Goal: Task Accomplishment & Management: Complete application form

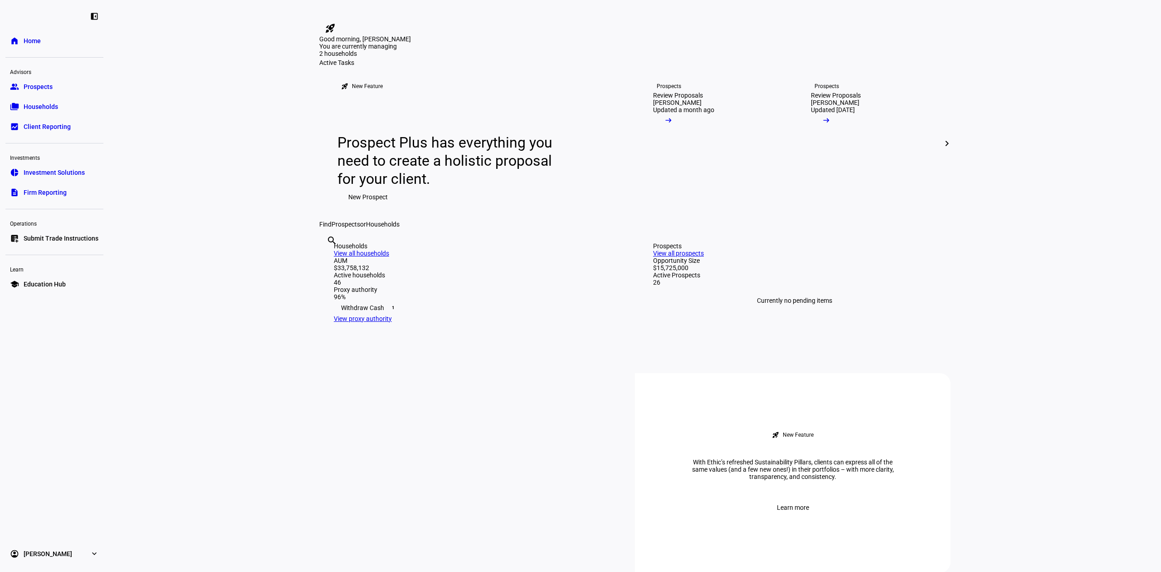
click at [59, 106] on link "folder_copy Households" at bounding box center [54, 107] width 98 height 18
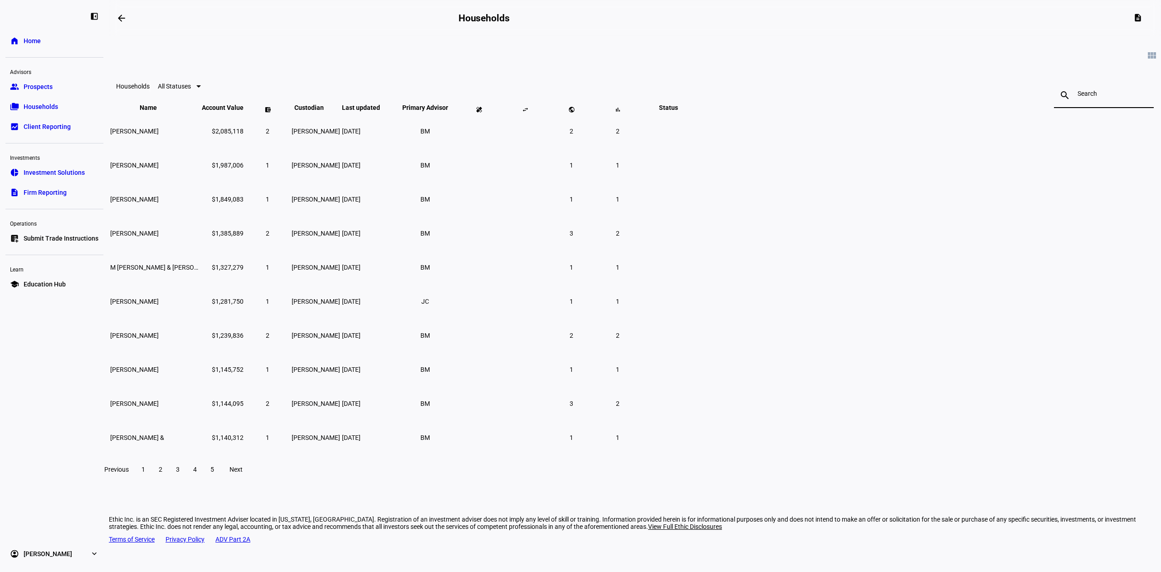
click at [1078, 93] on input at bounding box center [1104, 93] width 53 height 7
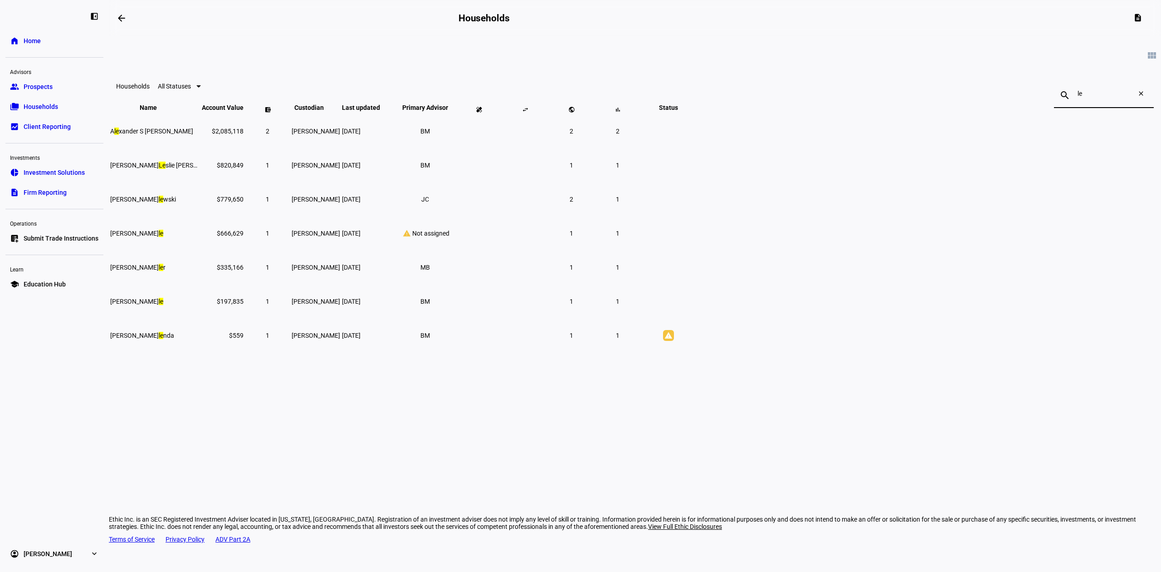
type input "l"
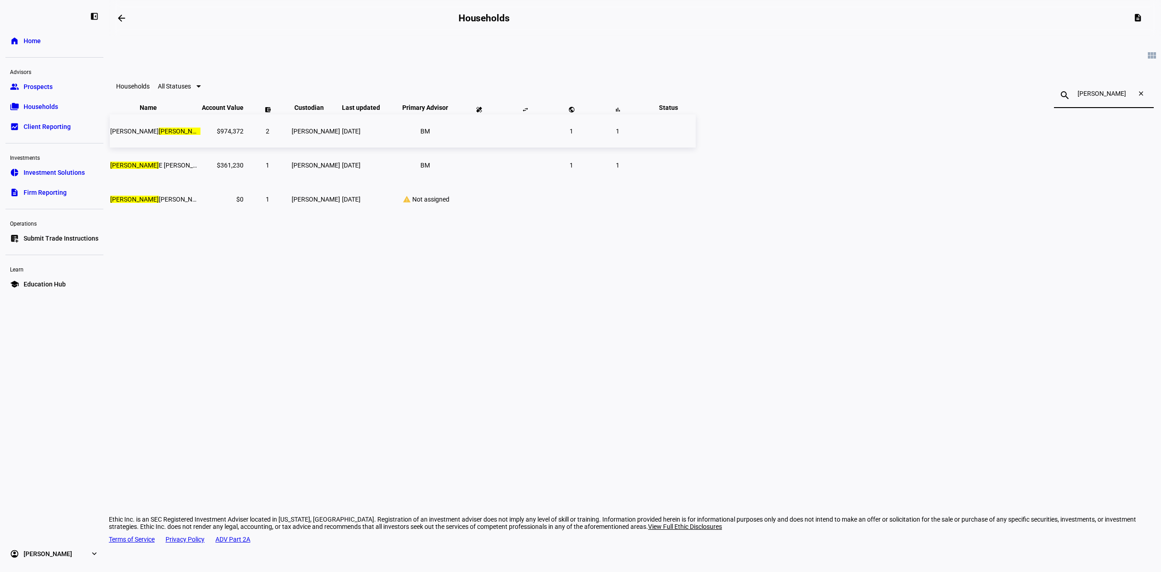
type input "[PERSON_NAME]"
click at [502, 147] on td at bounding box center [478, 130] width 45 height 33
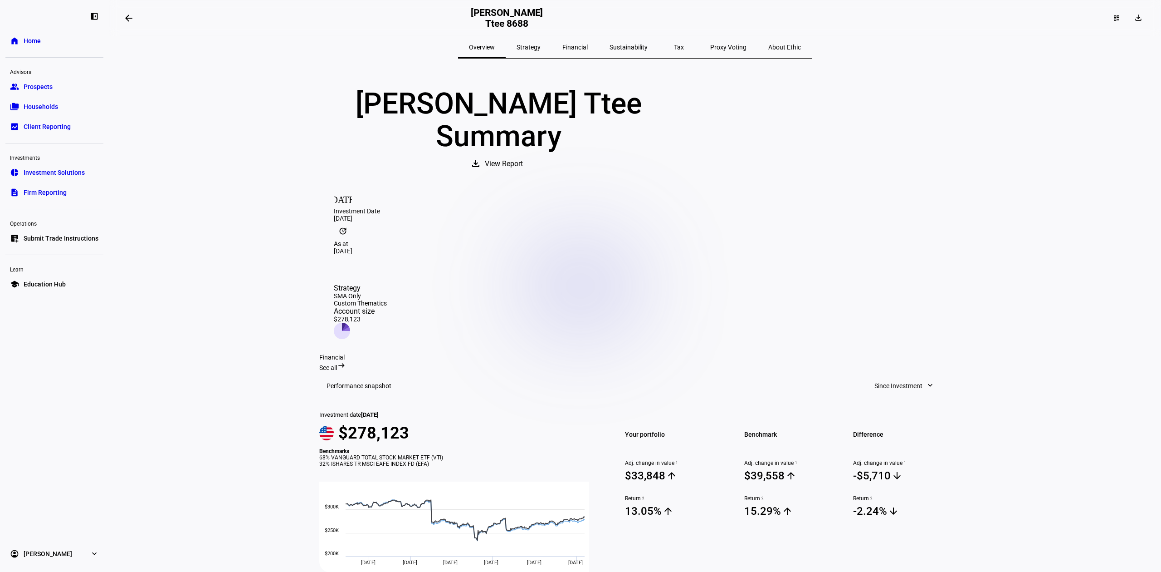
click at [57, 234] on span "Submit Trade Instructions" at bounding box center [61, 238] width 75 height 9
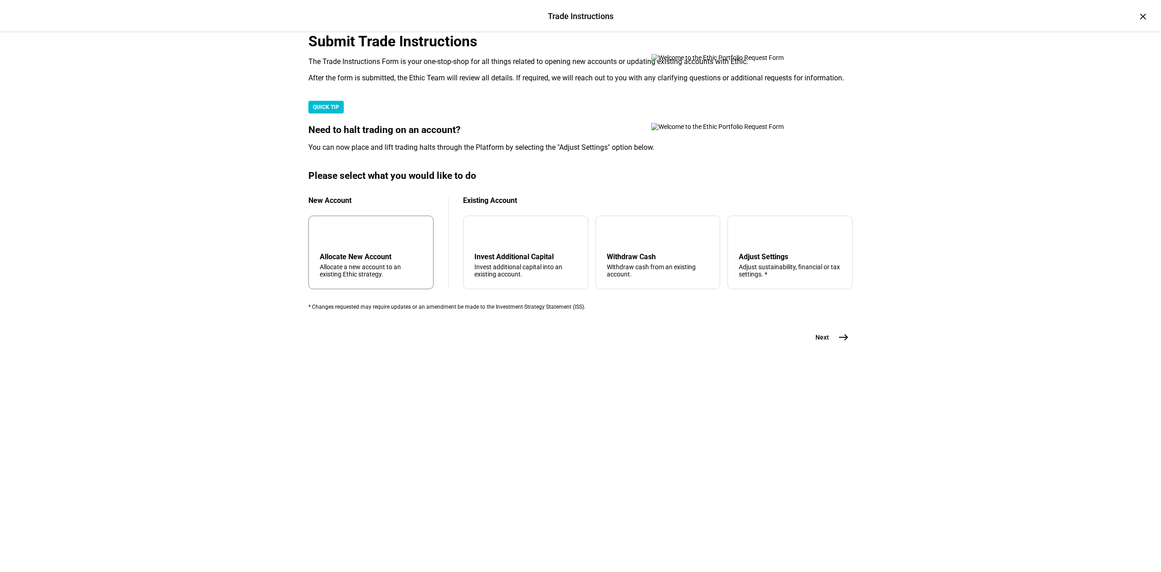
click at [385, 289] on div "add Allocate New Account Allocate a new account to an existing Ethic strategy." at bounding box center [370, 251] width 125 height 73
click at [816, 342] on span "Next" at bounding box center [823, 337] width 14 height 9
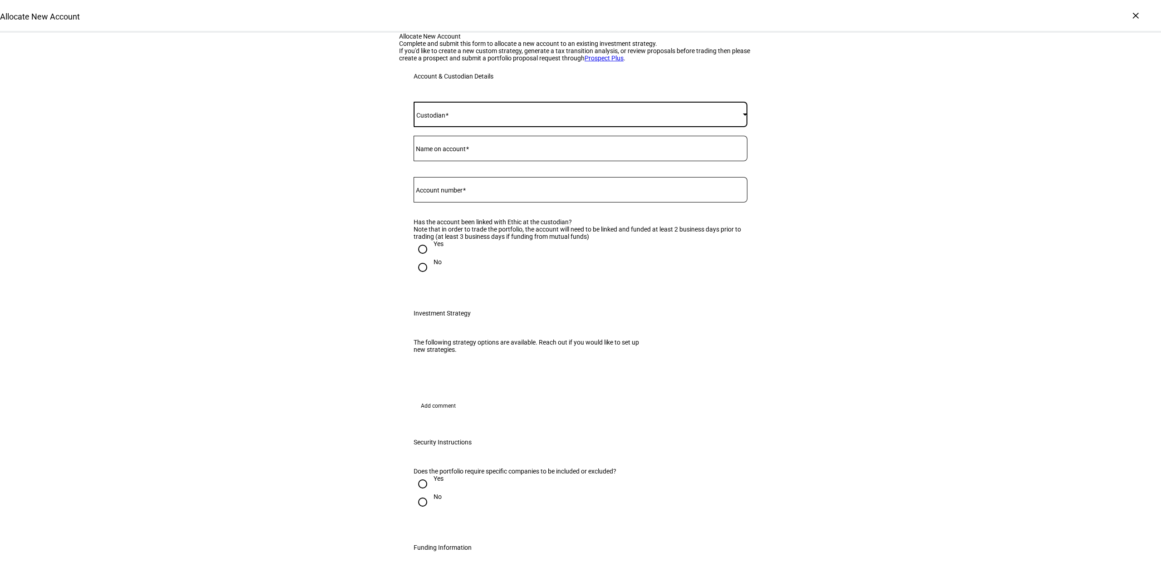
click at [487, 118] on span at bounding box center [578, 114] width 329 height 7
click at [469, 249] on mat-option "[PERSON_NAME]" at bounding box center [576, 253] width 333 height 22
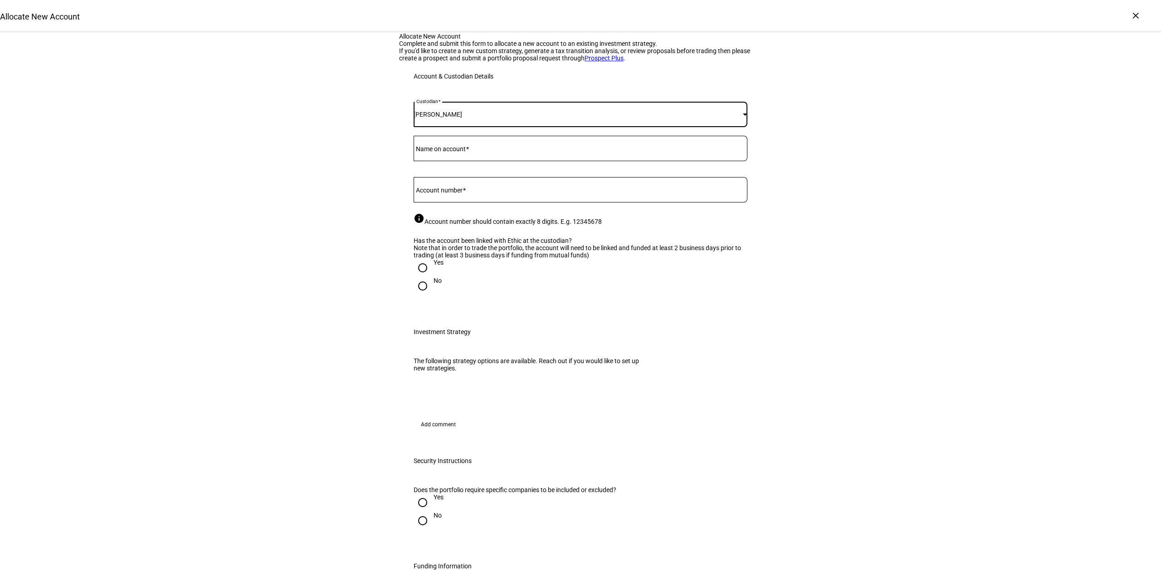
click at [469, 152] on span at bounding box center [467, 148] width 3 height 7
click at [469, 150] on input "Name on account" at bounding box center [581, 146] width 334 height 7
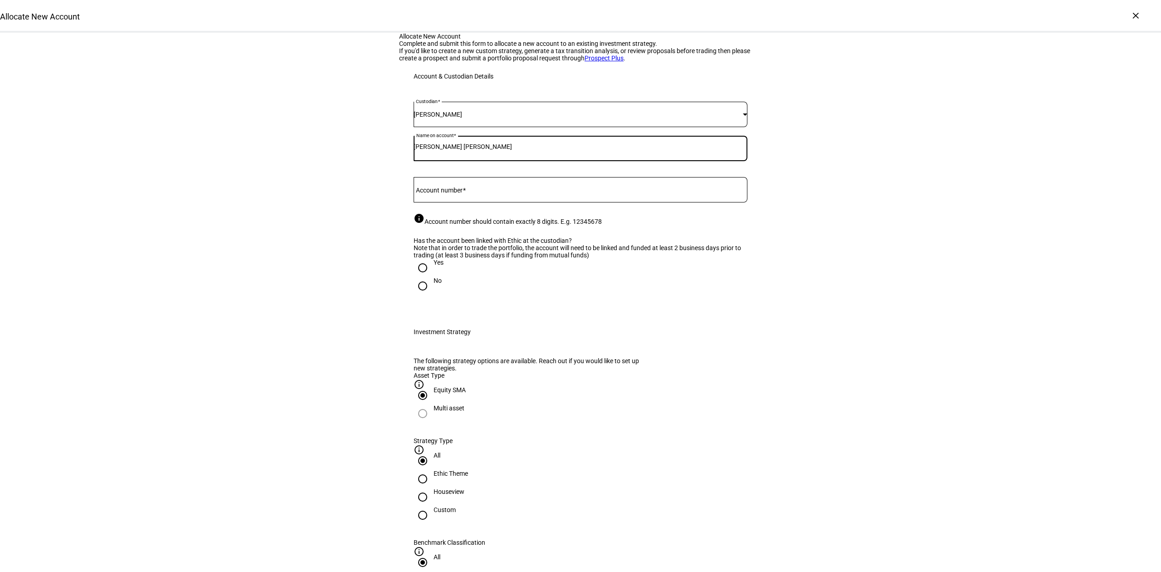
type input "[PERSON_NAME] [PERSON_NAME]"
click at [599, 202] on div at bounding box center [581, 189] width 334 height 25
click at [597, 191] on input "Account number" at bounding box center [581, 187] width 334 height 7
paste input "7359-0527"
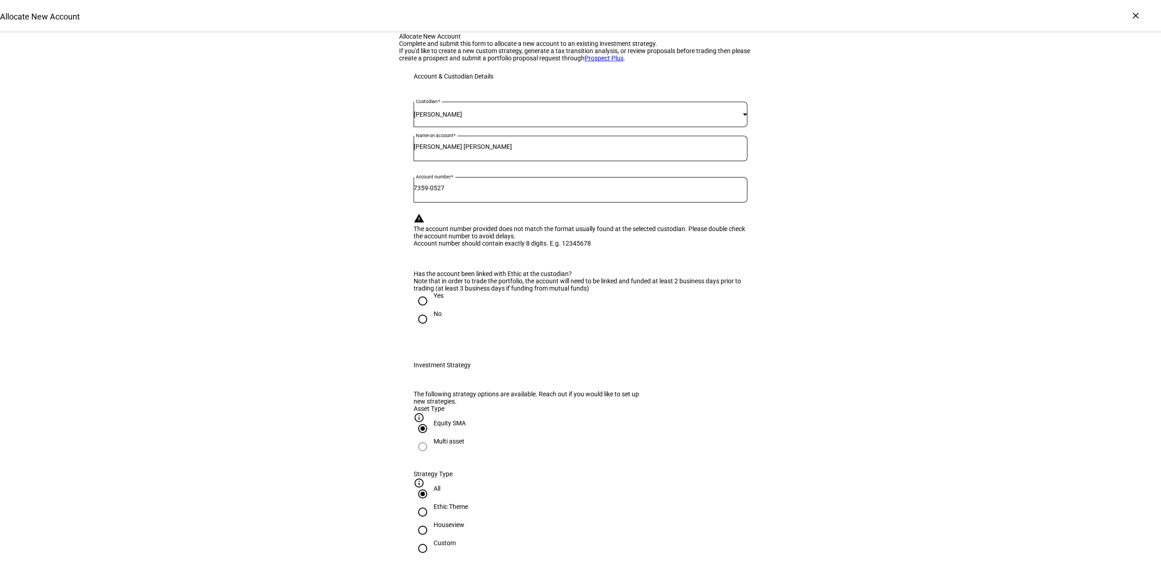
drag, startPoint x: 433, startPoint y: 284, endPoint x: 434, endPoint y: 289, distance: 5.2
click at [434, 202] on div "7359-0527" at bounding box center [581, 189] width 334 height 25
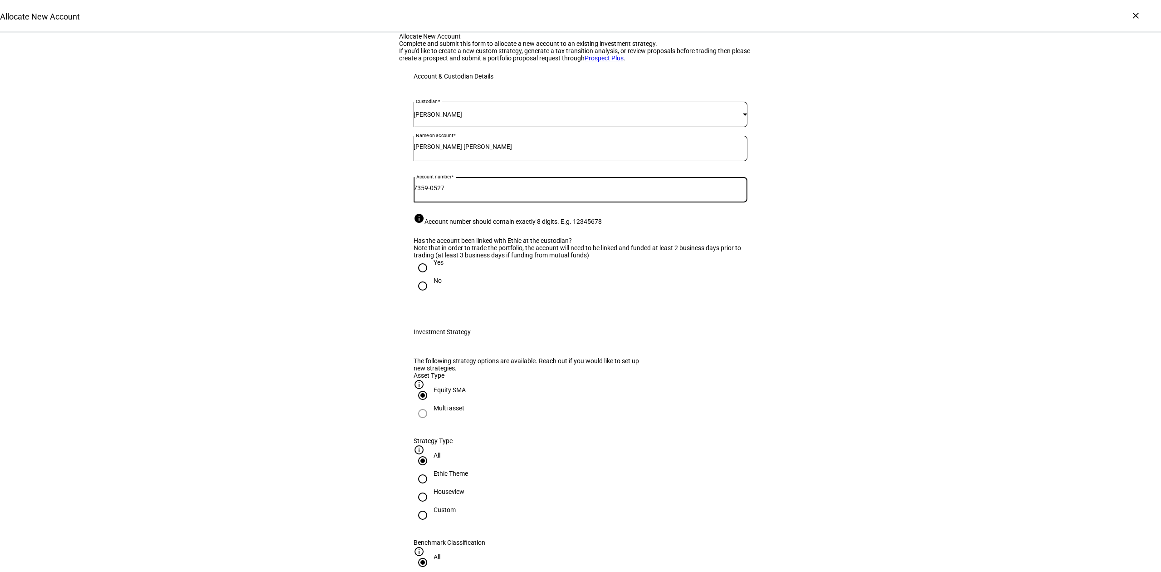
click at [432, 191] on input "7359-0527" at bounding box center [581, 187] width 334 height 7
type input "73590527"
click at [415, 277] on input "Yes" at bounding box center [423, 268] width 18 height 18
radio input "true"
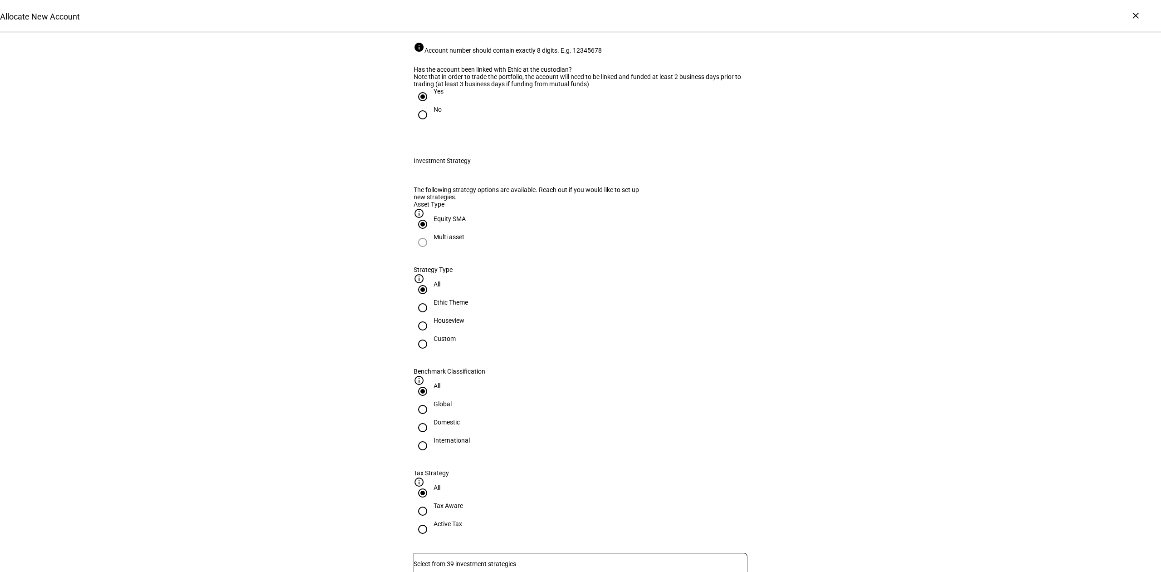
scroll to position [181, 0]
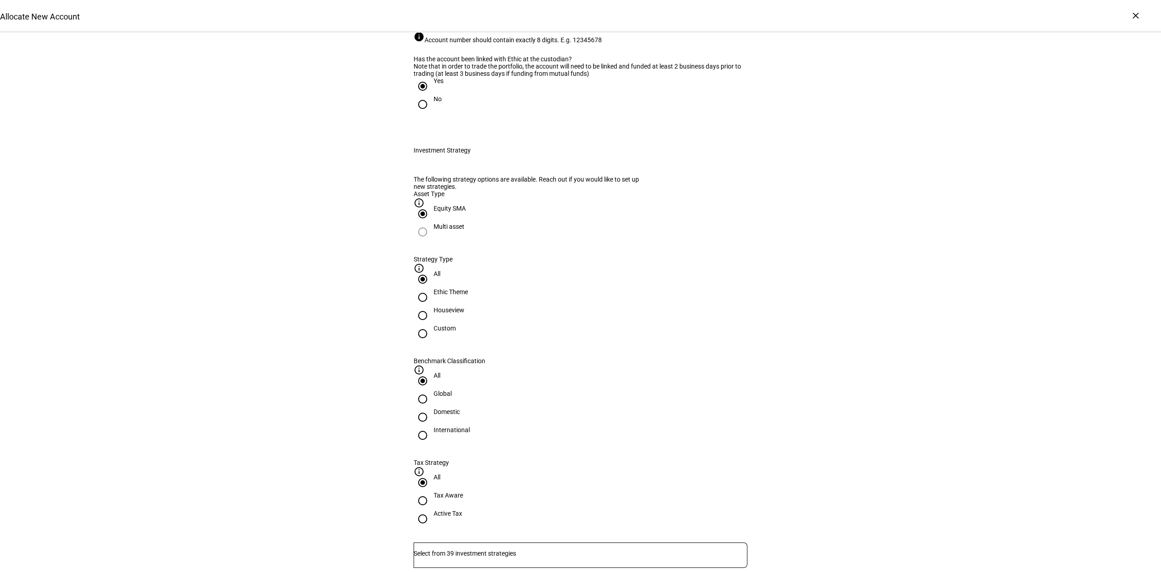
click at [455, 542] on div at bounding box center [581, 554] width 334 height 25
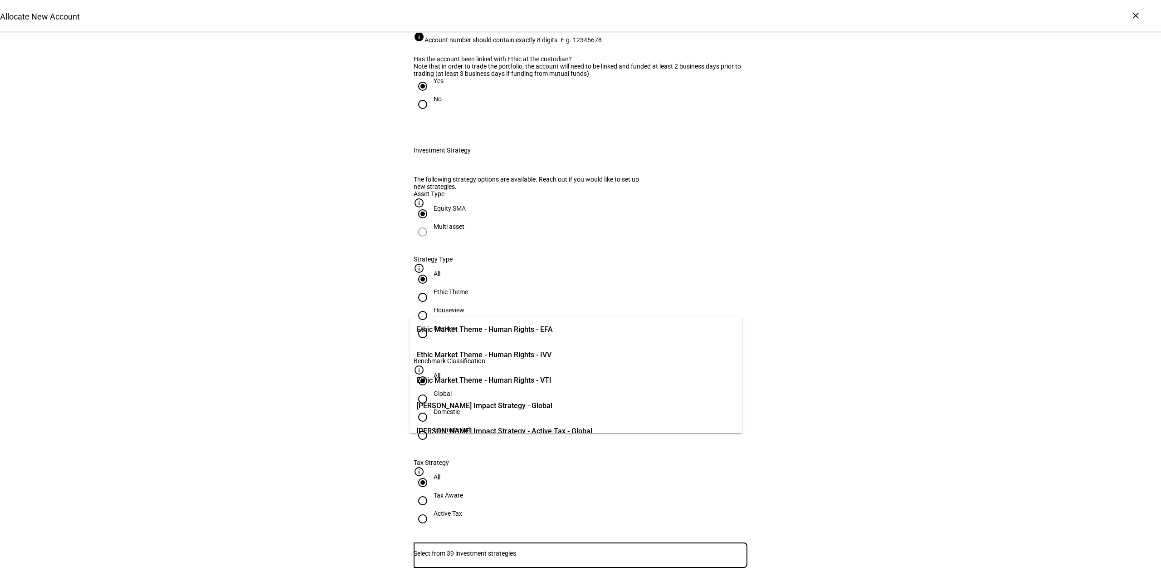
scroll to position [665, 0]
click at [464, 401] on span "[PERSON_NAME] Impact Strategy - Active Tax - Global" at bounding box center [505, 404] width 176 height 11
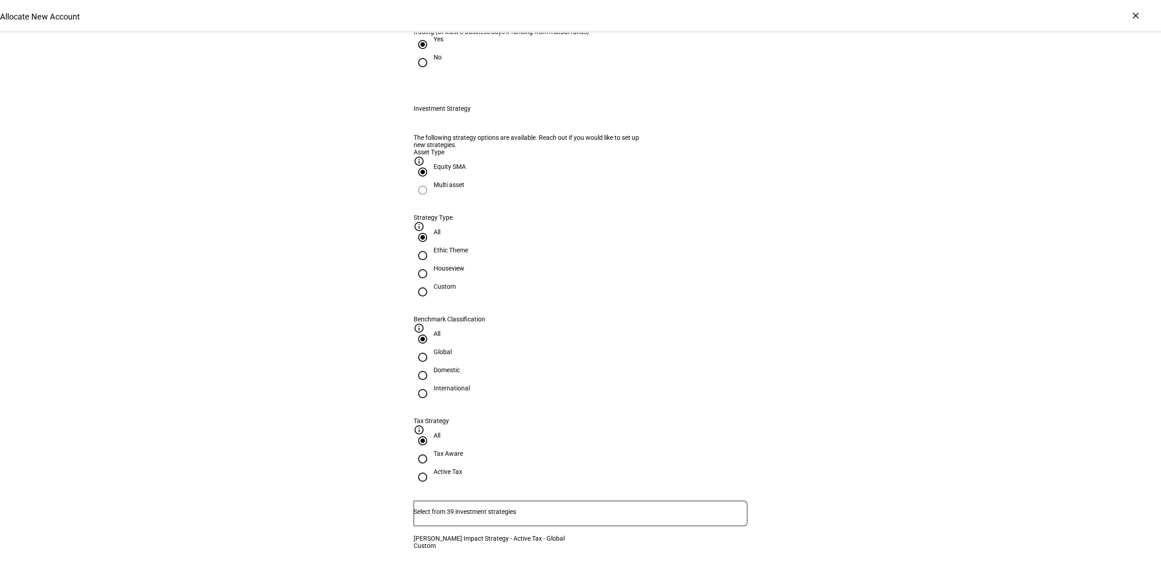
scroll to position [0, 0]
